Goal: Book appointment/travel/reservation

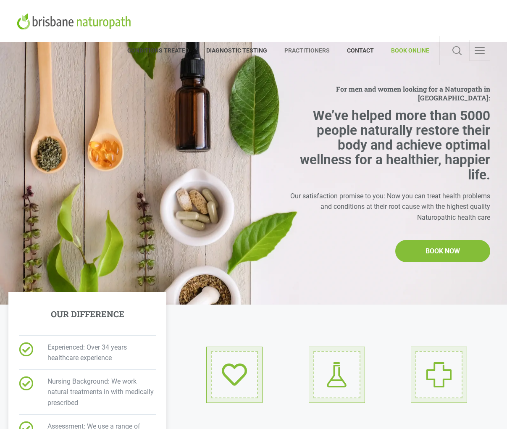
click at [300, 44] on span "PRACTITIONERS" at bounding box center [307, 50] width 63 height 13
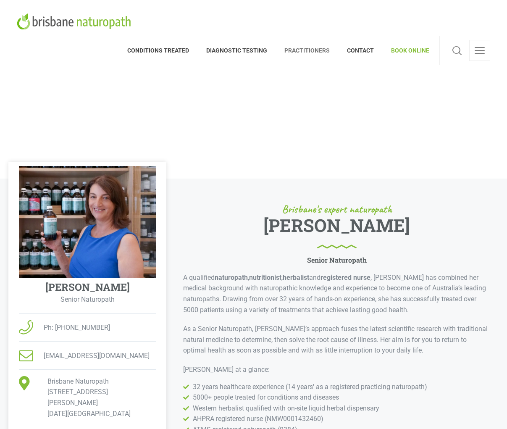
click at [409, 44] on span "BOOK ONLINE" at bounding box center [406, 50] width 47 height 13
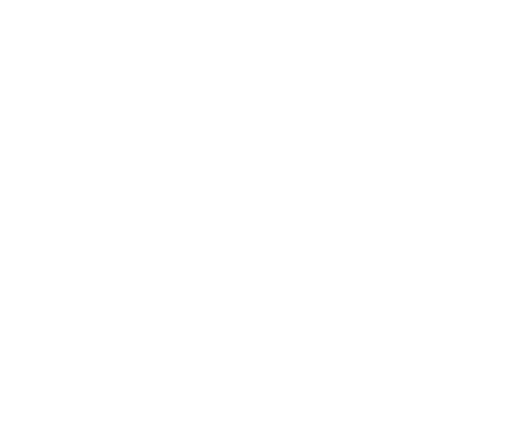
scroll to position [179, 0]
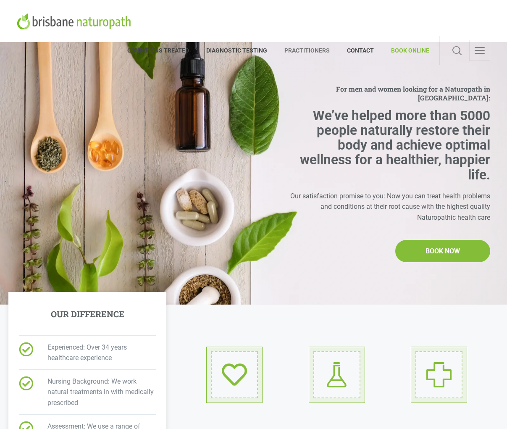
click at [305, 44] on span "PRACTITIONERS" at bounding box center [307, 50] width 63 height 13
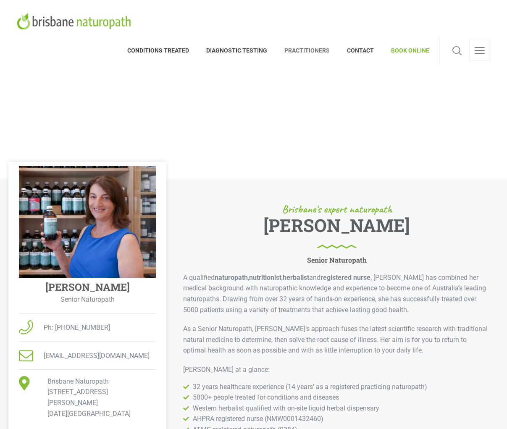
click at [402, 44] on span "BOOK ONLINE" at bounding box center [406, 50] width 47 height 13
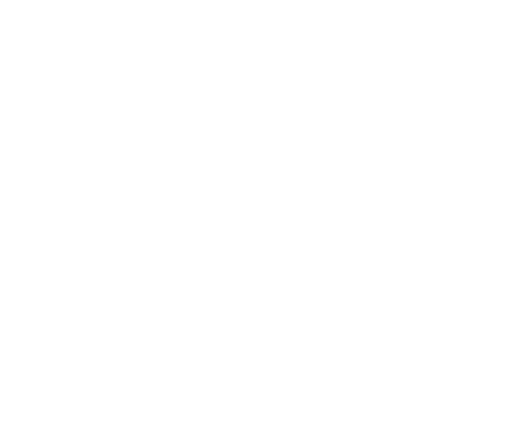
scroll to position [161, 0]
